Goal: Find specific page/section: Find specific page/section

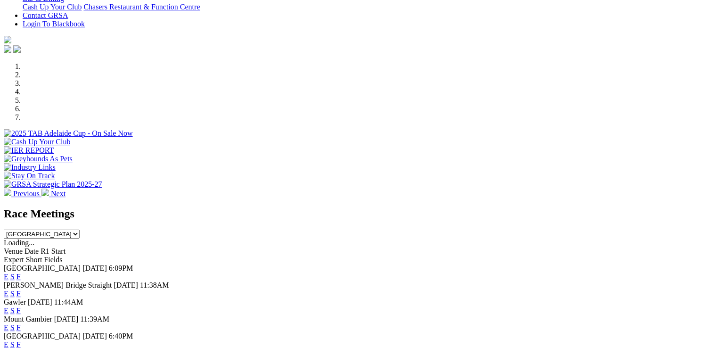
scroll to position [377, 0]
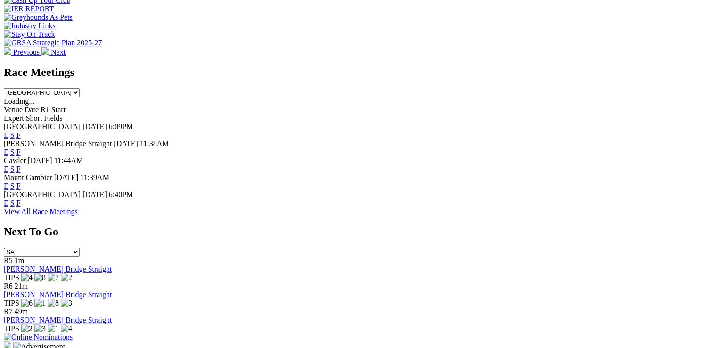
click at [21, 199] on link "F" at bounding box center [18, 203] width 4 height 8
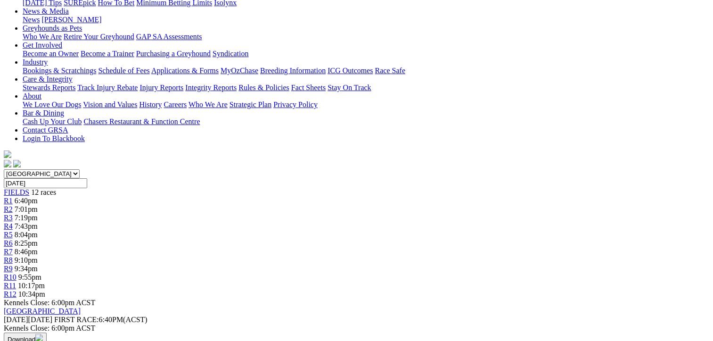
scroll to position [188, 0]
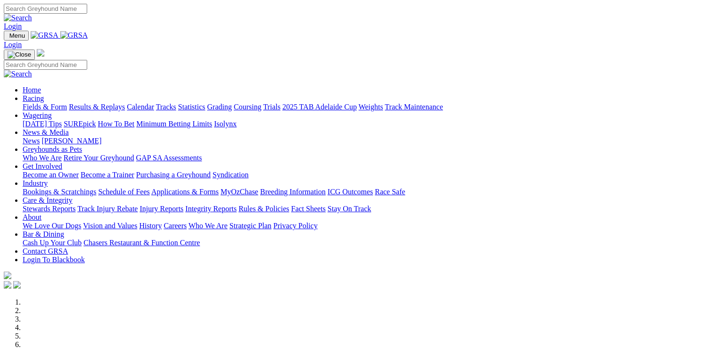
scroll to position [378, 0]
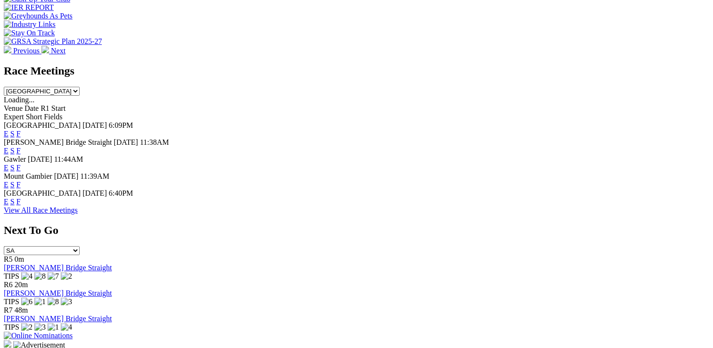
click at [21, 130] on link "F" at bounding box center [18, 134] width 4 height 8
